Goal: Task Accomplishment & Management: Complete application form

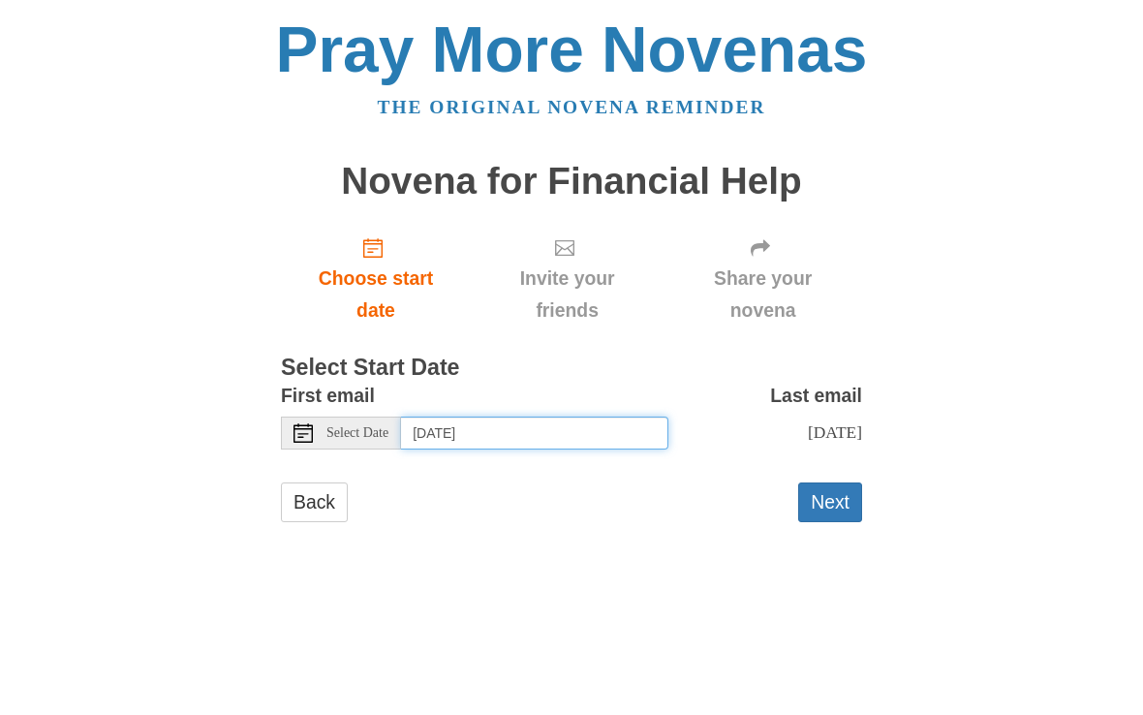
click at [465, 432] on input "[DATE]" at bounding box center [534, 432] width 267 height 33
click at [540, 423] on input "[DATE]" at bounding box center [534, 432] width 267 height 33
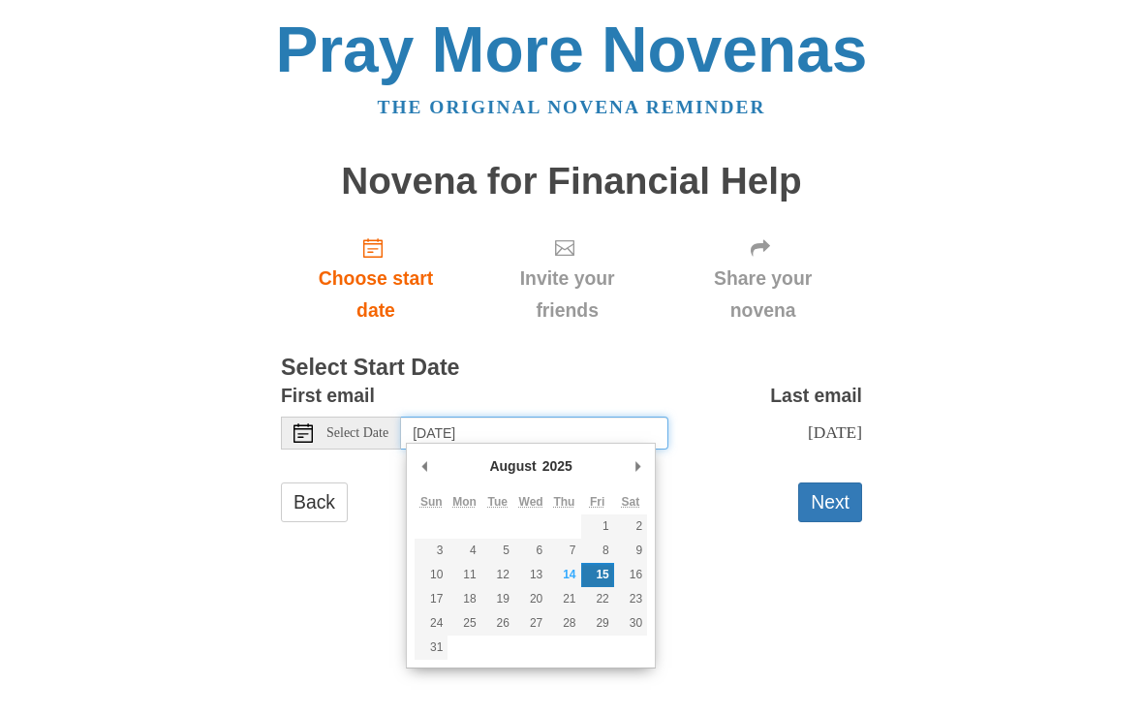
type input "[DATE]"
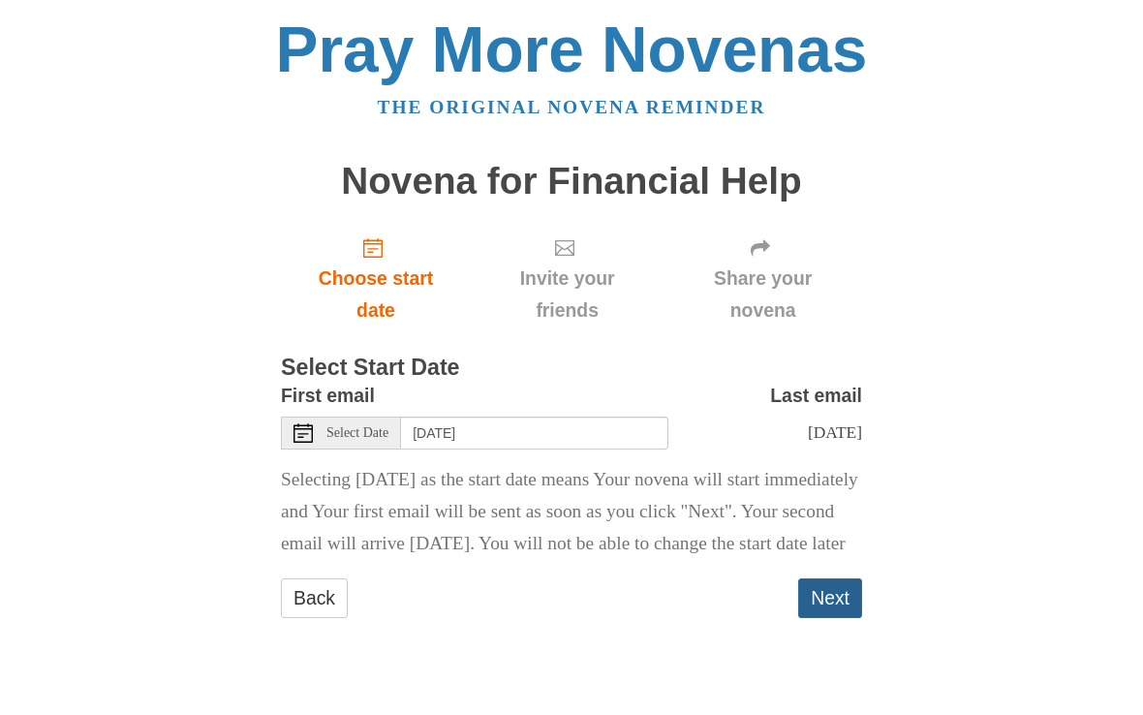
click at [836, 618] on button "Next" at bounding box center [830, 598] width 64 height 40
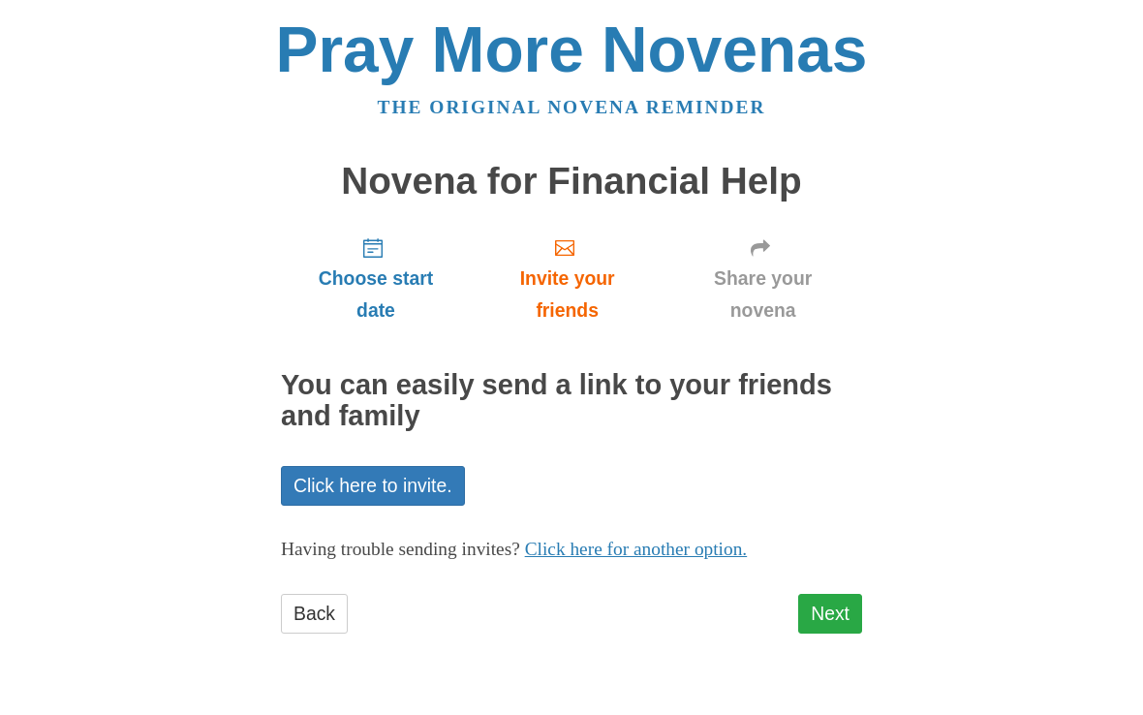
click at [832, 616] on link "Next" at bounding box center [830, 614] width 64 height 40
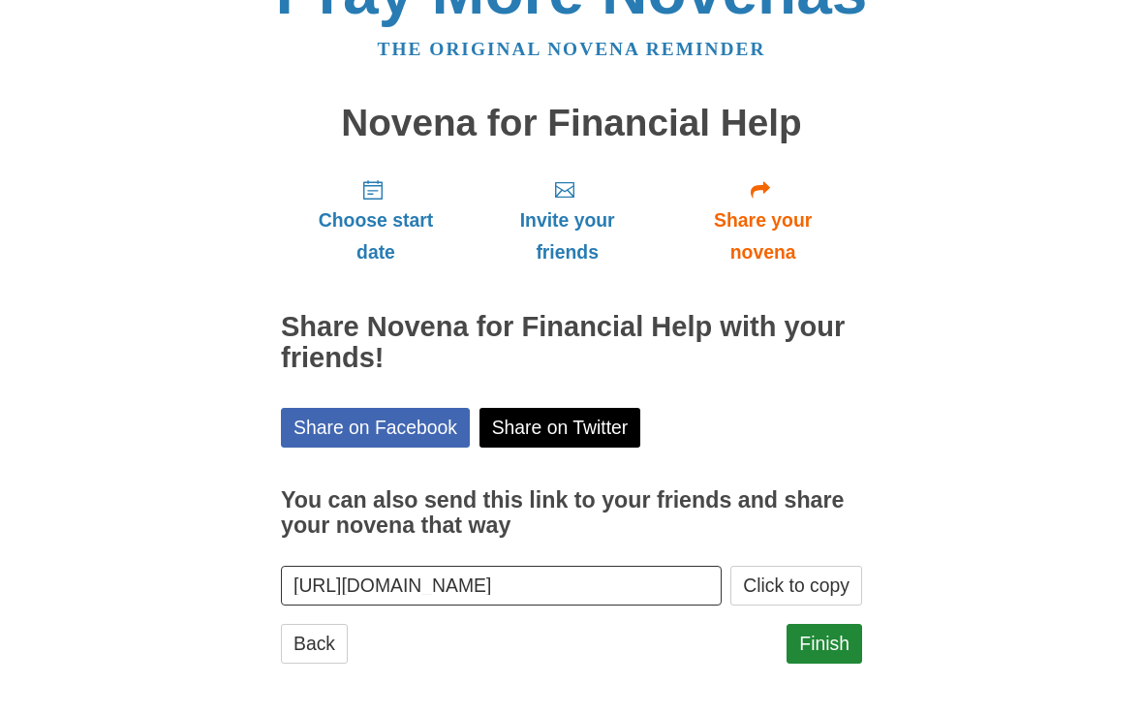
scroll to position [23, 0]
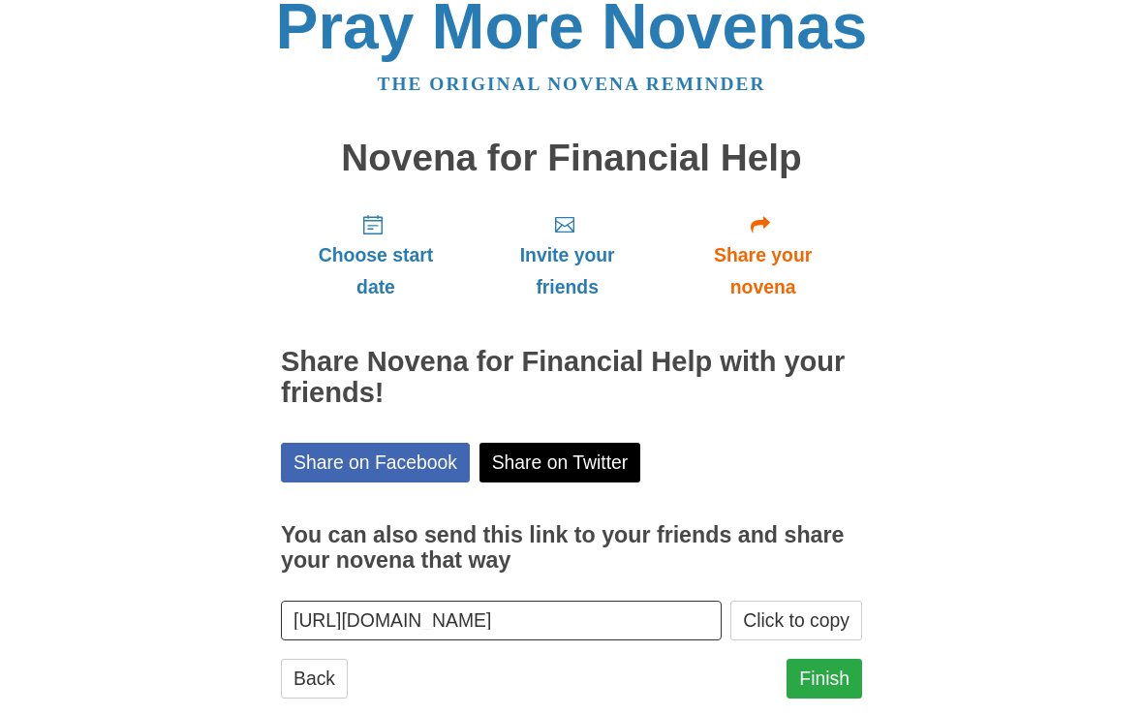
click at [832, 677] on link "Finish" at bounding box center [824, 678] width 76 height 40
